Goal: Task Accomplishment & Management: Use online tool/utility

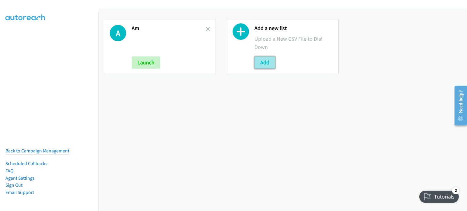
click at [266, 63] on button "Add" at bounding box center [264, 62] width 21 height 12
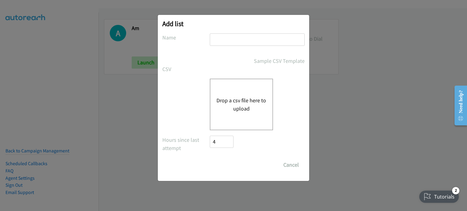
click at [251, 104] on button "Drop a csv file here to upload" at bounding box center [241, 104] width 50 height 16
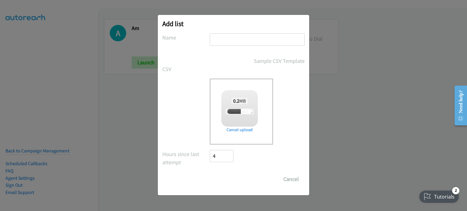
click at [256, 40] on input "text" at bounding box center [257, 39] width 95 height 12
type input "PM"
checkbox input "true"
type input "PM"
click at [221, 183] on input "Save List" at bounding box center [226, 179] width 32 height 12
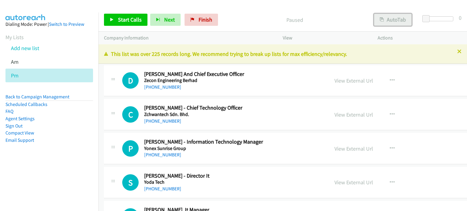
click at [399, 16] on button "AutoTab" at bounding box center [393, 20] width 38 height 12
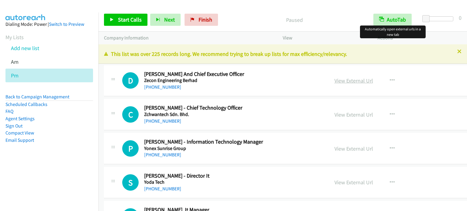
click at [342, 82] on link "View External Url" at bounding box center [353, 80] width 39 height 7
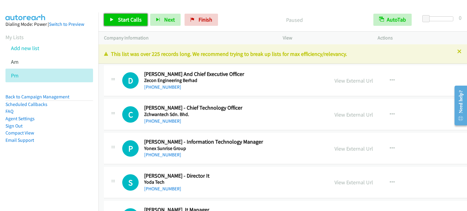
click at [124, 19] on span "Start Calls" at bounding box center [130, 19] width 24 height 7
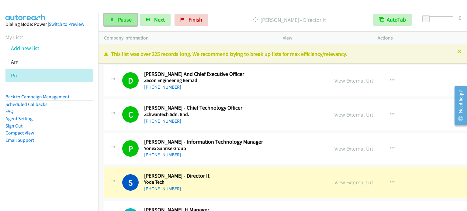
click at [129, 18] on span "Pause" at bounding box center [125, 19] width 14 height 7
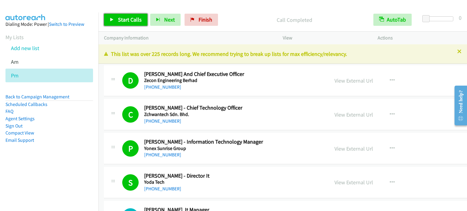
click at [129, 19] on span "Start Calls" at bounding box center [130, 19] width 24 height 7
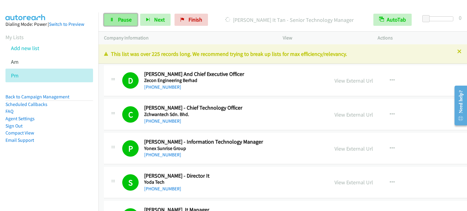
click at [126, 18] on span "Pause" at bounding box center [125, 19] width 14 height 7
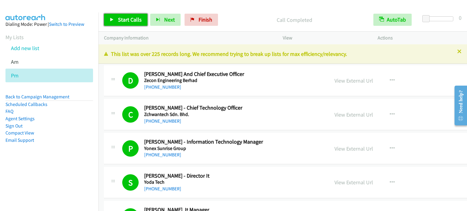
click at [133, 16] on span "Start Calls" at bounding box center [130, 19] width 24 height 7
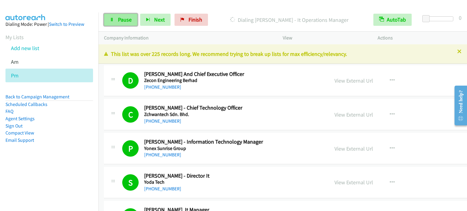
click at [113, 23] on link "Pause" at bounding box center [120, 20] width 33 height 12
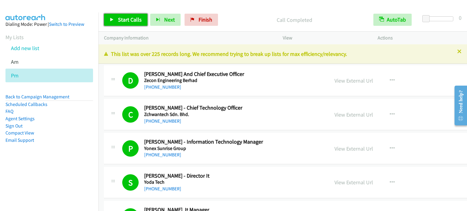
click at [128, 17] on span "Start Calls" at bounding box center [130, 19] width 24 height 7
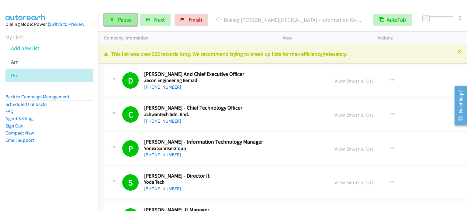
drag, startPoint x: 120, startPoint y: 18, endPoint x: 127, endPoint y: 17, distance: 7.4
click at [120, 18] on span "Pause" at bounding box center [125, 19] width 14 height 7
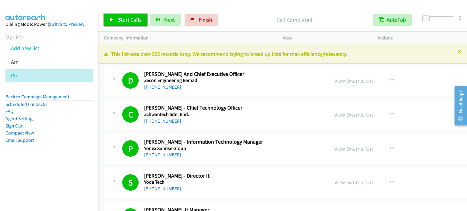
click at [124, 22] on span "Start Calls" at bounding box center [130, 19] width 24 height 7
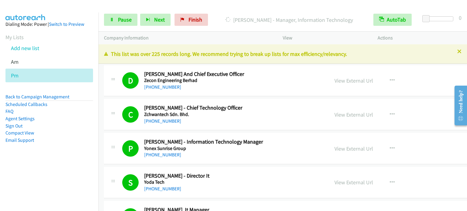
click at [62, 169] on aside "Dialing Mode: Power | Switch to Preview My Lists Add new list Am Pm Back to Cam…" at bounding box center [49, 91] width 98 height 159
click at [138, 5] on div at bounding box center [230, 11] width 461 height 23
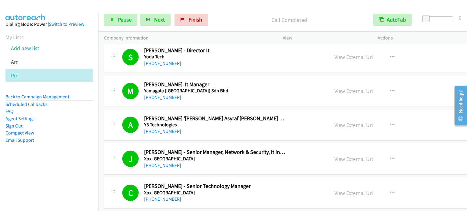
scroll to position [30, 0]
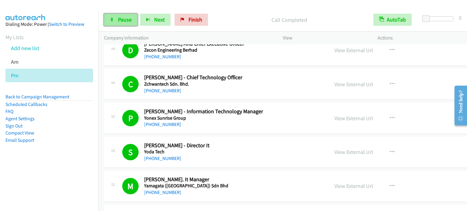
click at [121, 22] on span "Pause" at bounding box center [125, 19] width 14 height 7
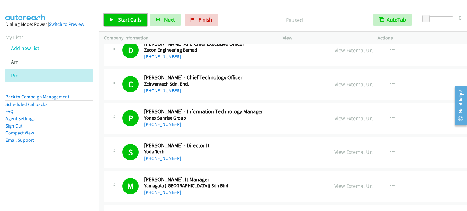
click at [121, 20] on span "Start Calls" at bounding box center [130, 19] width 24 height 7
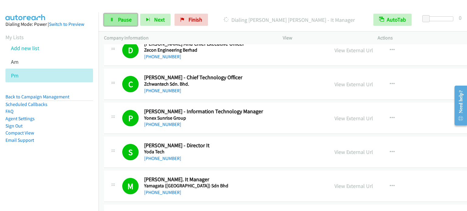
click at [127, 22] on span "Pause" at bounding box center [125, 19] width 14 height 7
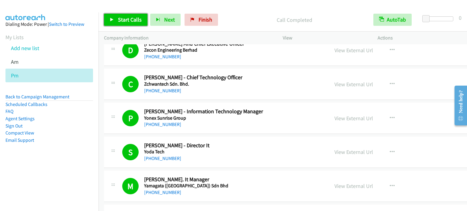
click at [112, 19] on icon at bounding box center [112, 20] width 4 height 4
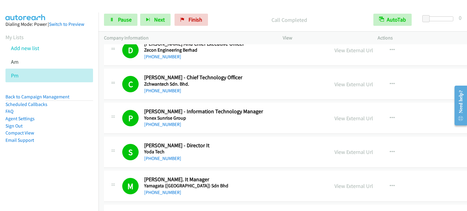
click at [60, 162] on aside "Dialing Mode: Power | Switch to Preview My Lists Add new list Am Pm Back to Cam…" at bounding box center [49, 91] width 98 height 159
click at [84, 165] on aside "Dialing Mode: Power | Switch to Preview My Lists Add new list Am Pm Back to Cam…" at bounding box center [49, 91] width 98 height 159
click at [116, 4] on main "Start Calls Pause Next Finish Dialing Wong Perng - Group Chief Executive Office…" at bounding box center [233, 14] width 467 height 29
click at [125, 18] on span "Pause" at bounding box center [125, 19] width 14 height 7
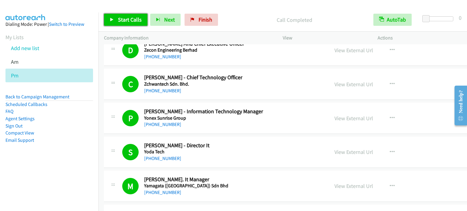
click at [125, 19] on span "Start Calls" at bounding box center [130, 19] width 24 height 7
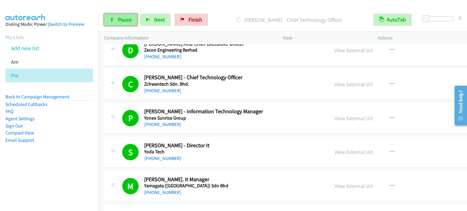
click at [116, 19] on link "Pause" at bounding box center [120, 20] width 33 height 12
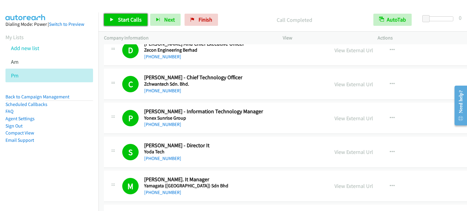
click at [134, 21] on span "Start Calls" at bounding box center [130, 19] width 24 height 7
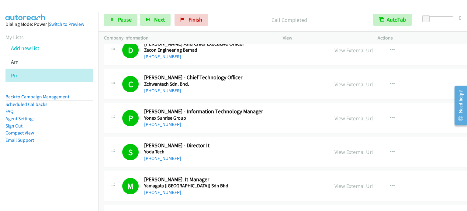
click at [76, 174] on nav "Dialing Mode: Power | Switch to Preview My Lists Add new list Am Pm Back to Cam…" at bounding box center [49, 117] width 99 height 211
click at [116, 22] on link "Pause" at bounding box center [120, 20] width 33 height 12
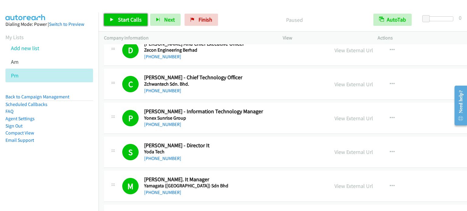
click at [120, 20] on span "Start Calls" at bounding box center [130, 19] width 24 height 7
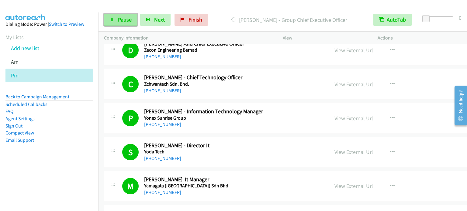
click at [127, 15] on link "Pause" at bounding box center [120, 20] width 33 height 12
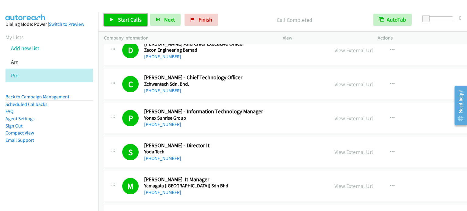
click at [132, 20] on span "Start Calls" at bounding box center [130, 19] width 24 height 7
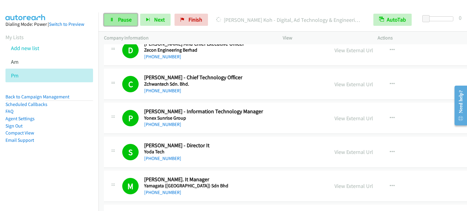
click at [127, 18] on span "Pause" at bounding box center [125, 19] width 14 height 7
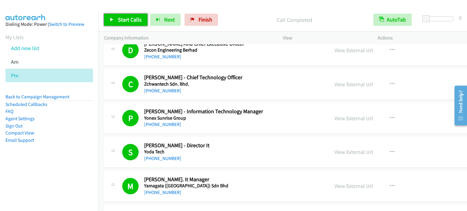
click at [121, 21] on span "Start Calls" at bounding box center [130, 19] width 24 height 7
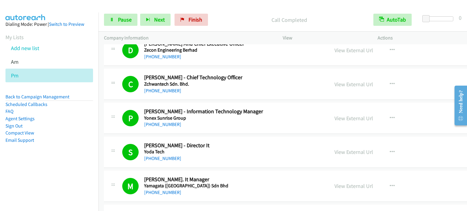
click at [34, 164] on aside "Dialing Mode: Power | Switch to Preview My Lists Add new list Am Pm Back to Cam…" at bounding box center [49, 91] width 98 height 159
click at [121, 19] on span "Pause" at bounding box center [125, 19] width 14 height 7
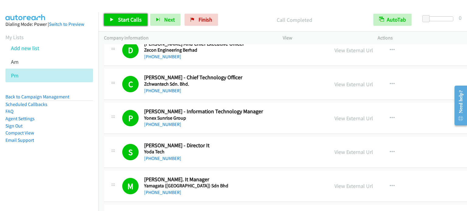
click at [131, 20] on span "Start Calls" at bounding box center [130, 19] width 24 height 7
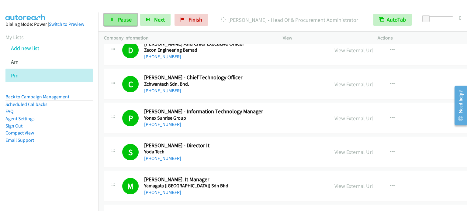
click at [133, 16] on link "Pause" at bounding box center [120, 20] width 33 height 12
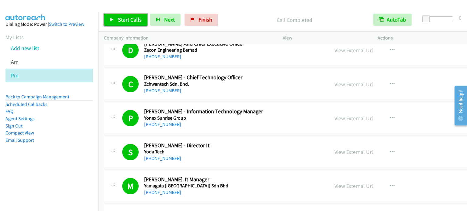
click at [131, 22] on span "Start Calls" at bounding box center [130, 19] width 24 height 7
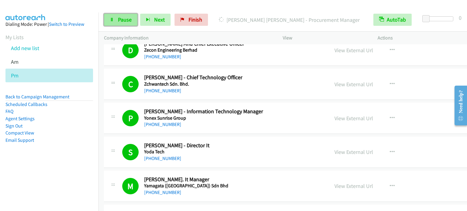
click at [124, 21] on span "Pause" at bounding box center [125, 19] width 14 height 7
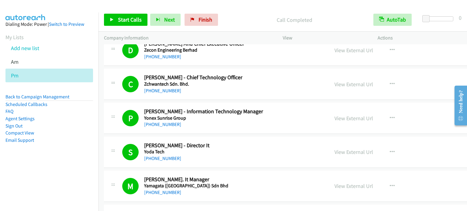
click at [123, 27] on div "Start Calls Pause Next Finish Call Completed AutoTab AutoTab 0" at bounding box center [282, 19] width 368 height 23
click at [136, 14] on link "Start Calls" at bounding box center [125, 20] width 43 height 12
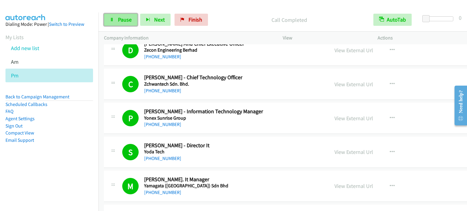
click at [121, 23] on span "Pause" at bounding box center [125, 19] width 14 height 7
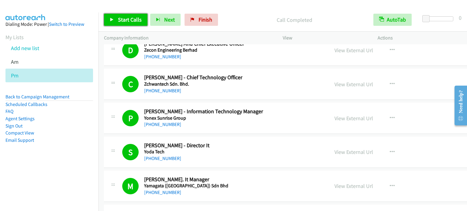
click at [128, 19] on span "Start Calls" at bounding box center [130, 19] width 24 height 7
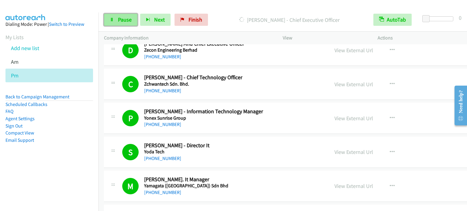
click at [123, 22] on span "Pause" at bounding box center [125, 19] width 14 height 7
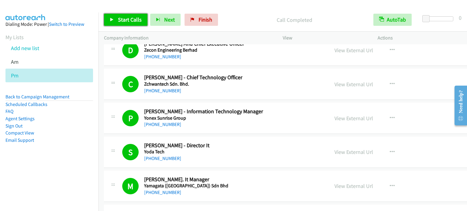
click at [136, 15] on link "Start Calls" at bounding box center [125, 20] width 43 height 12
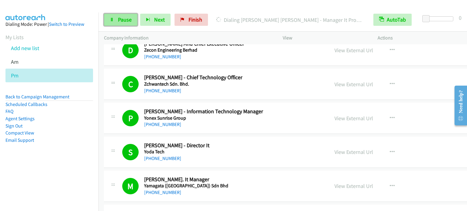
click at [120, 19] on span "Pause" at bounding box center [125, 19] width 14 height 7
click at [123, 20] on span "Pause" at bounding box center [125, 19] width 14 height 7
click at [118, 21] on span "Pause" at bounding box center [125, 19] width 14 height 7
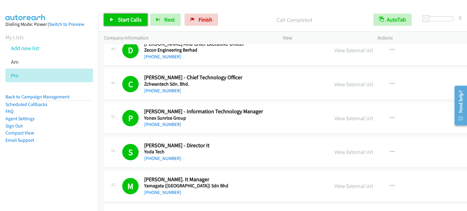
click at [124, 22] on span "Start Calls" at bounding box center [130, 19] width 24 height 7
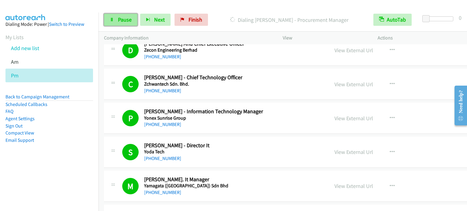
click at [118, 21] on span "Pause" at bounding box center [125, 19] width 14 height 7
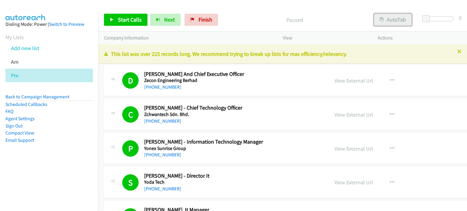
click at [396, 23] on button "AutoTab" at bounding box center [393, 20] width 38 height 12
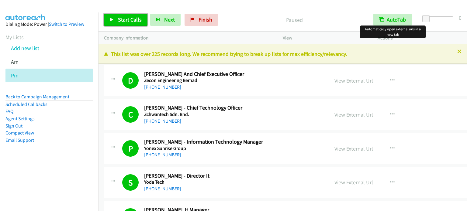
click at [132, 19] on span "Start Calls" at bounding box center [130, 19] width 24 height 7
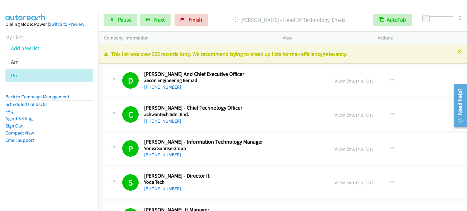
click at [59, 142] on li "Email Support" at bounding box center [48, 140] width 87 height 7
click at [86, 151] on aside "Dialing Mode: Power | Switch to Preview My Lists Add new list Am Pm Back to Cam…" at bounding box center [49, 91] width 98 height 159
click at [78, 142] on li "Email Support" at bounding box center [48, 140] width 87 height 7
click at [118, 21] on span "Pause" at bounding box center [125, 19] width 14 height 7
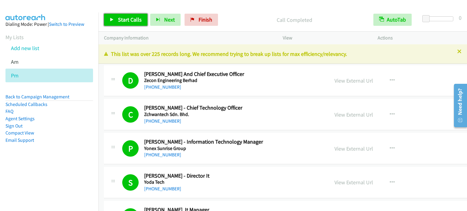
click at [134, 18] on span "Start Calls" at bounding box center [130, 19] width 24 height 7
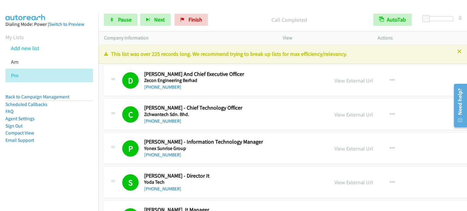
click at [47, 139] on li "Email Support" at bounding box center [48, 140] width 87 height 7
click at [118, 19] on span "Pause" at bounding box center [125, 19] width 14 height 7
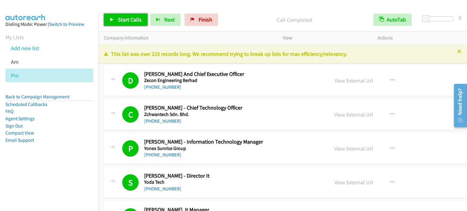
click at [131, 20] on span "Start Calls" at bounding box center [130, 19] width 24 height 7
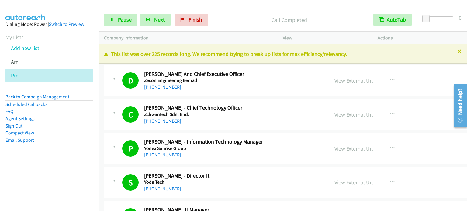
drag, startPoint x: 77, startPoint y: 159, endPoint x: 78, endPoint y: 152, distance: 6.7
click at [77, 159] on aside "Dialing Mode: Power | Switch to Preview My Lists Add new list Am Pm Back to Cam…" at bounding box center [49, 91] width 98 height 159
click at [121, 20] on span "Pause" at bounding box center [125, 19] width 14 height 7
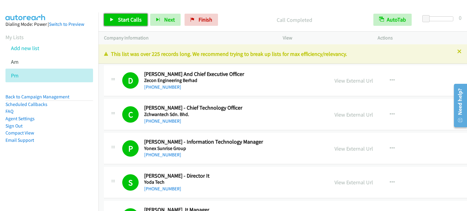
click at [128, 18] on span "Start Calls" at bounding box center [130, 19] width 24 height 7
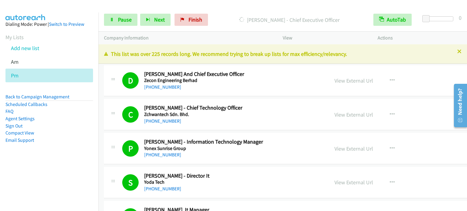
click at [67, 154] on aside "Dialing Mode: Power | Switch to Preview My Lists Add new list Am Pm Back to Cam…" at bounding box center [49, 91] width 98 height 159
click at [125, 19] on span "Pause" at bounding box center [125, 19] width 14 height 7
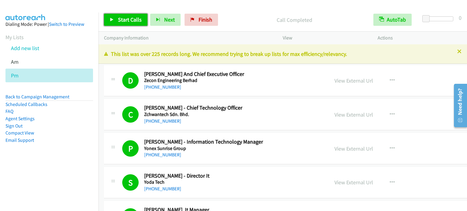
drag, startPoint x: 136, startPoint y: 16, endPoint x: 156, endPoint y: 13, distance: 19.7
click at [136, 16] on span "Start Calls" at bounding box center [130, 19] width 24 height 7
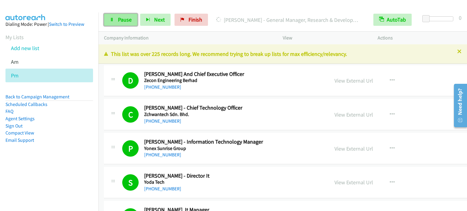
click at [121, 20] on span "Pause" at bounding box center [125, 19] width 14 height 7
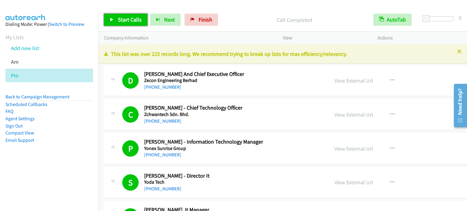
click at [129, 20] on span "Start Calls" at bounding box center [130, 19] width 24 height 7
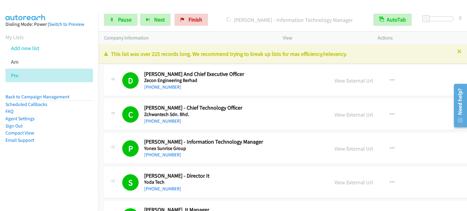
click at [64, 162] on aside "Dialing Mode: Power | Switch to Preview My Lists Add new list Am Pm Back to Cam…" at bounding box center [49, 91] width 98 height 159
click at [86, 143] on li "Email Support" at bounding box center [48, 140] width 87 height 7
click at [118, 22] on span "Pause" at bounding box center [125, 19] width 14 height 7
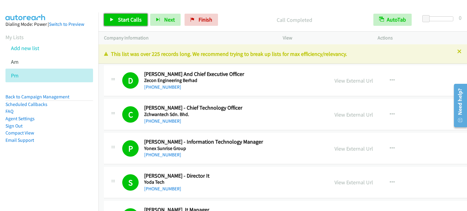
click at [128, 17] on span "Start Calls" at bounding box center [130, 19] width 24 height 7
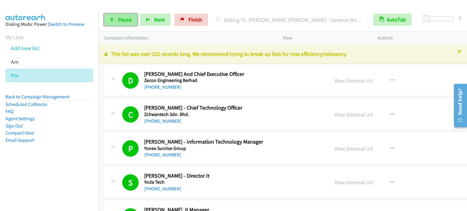
click at [115, 21] on link "Pause" at bounding box center [120, 20] width 33 height 12
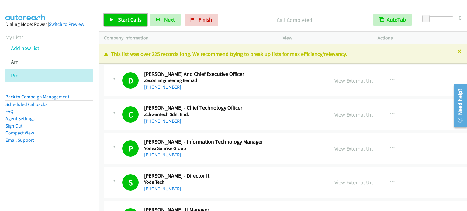
click at [131, 18] on span "Start Calls" at bounding box center [130, 19] width 24 height 7
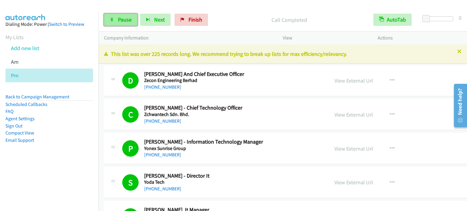
click at [118, 15] on link "Pause" at bounding box center [120, 20] width 33 height 12
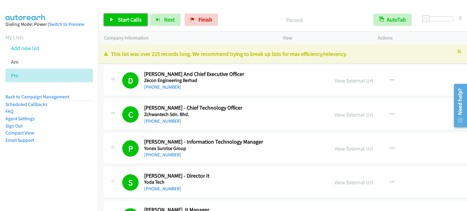
click at [120, 18] on span "Start Calls" at bounding box center [130, 19] width 24 height 7
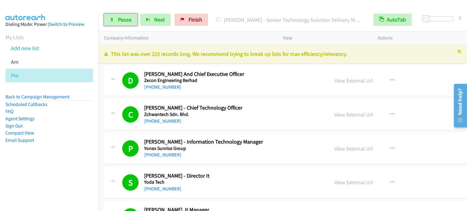
drag, startPoint x: 112, startPoint y: 21, endPoint x: 207, endPoint y: 77, distance: 109.4
click at [113, 21] on icon at bounding box center [112, 20] width 4 height 4
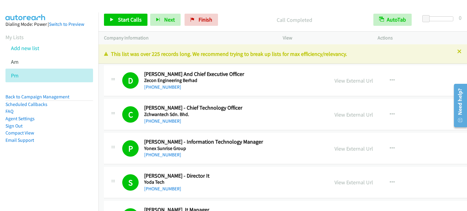
click at [68, 152] on aside "Dialing Mode: Power | Switch to Preview My Lists Add new list Am Pm Back to Cam…" at bounding box center [49, 91] width 98 height 159
click at [132, 18] on span "Start Calls" at bounding box center [130, 19] width 24 height 7
